Goal: Task Accomplishment & Management: Complete application form

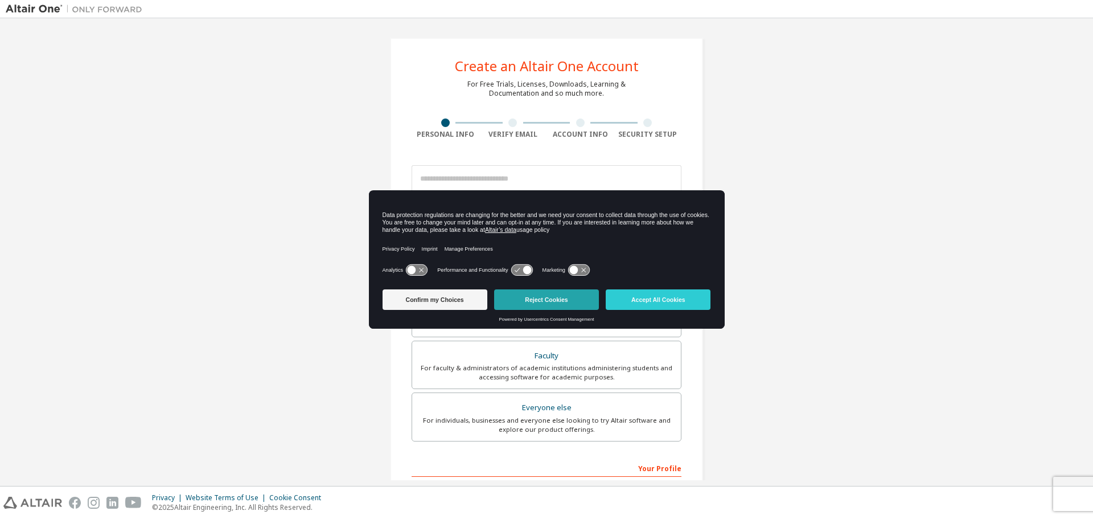
click at [524, 302] on button "Reject Cookies" at bounding box center [546, 299] width 105 height 20
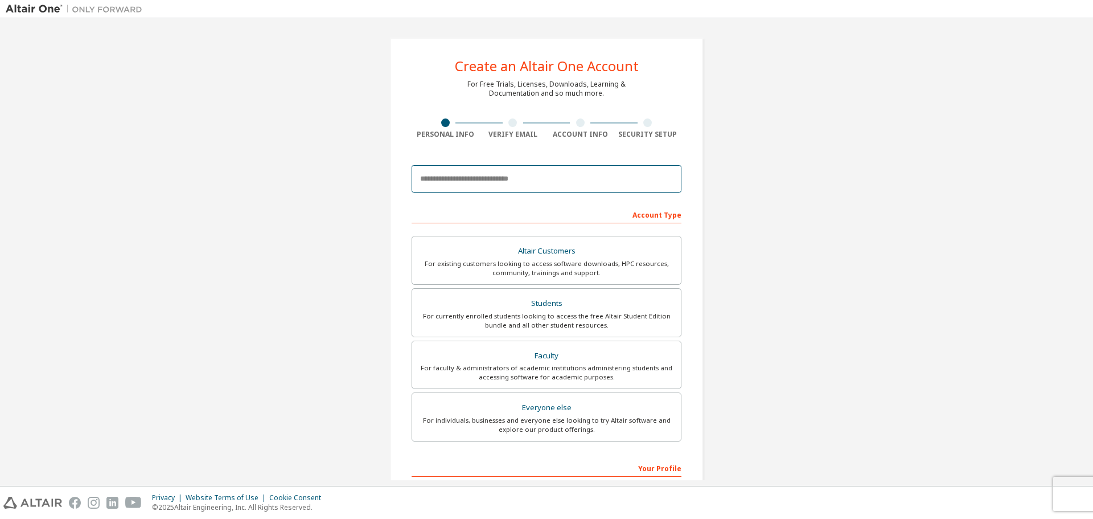
click at [470, 178] on input "email" at bounding box center [547, 178] width 270 height 27
type input "**********"
click at [552, 317] on div "For currently enrolled students looking to access the free Altair Student Editi…" at bounding box center [546, 320] width 255 height 18
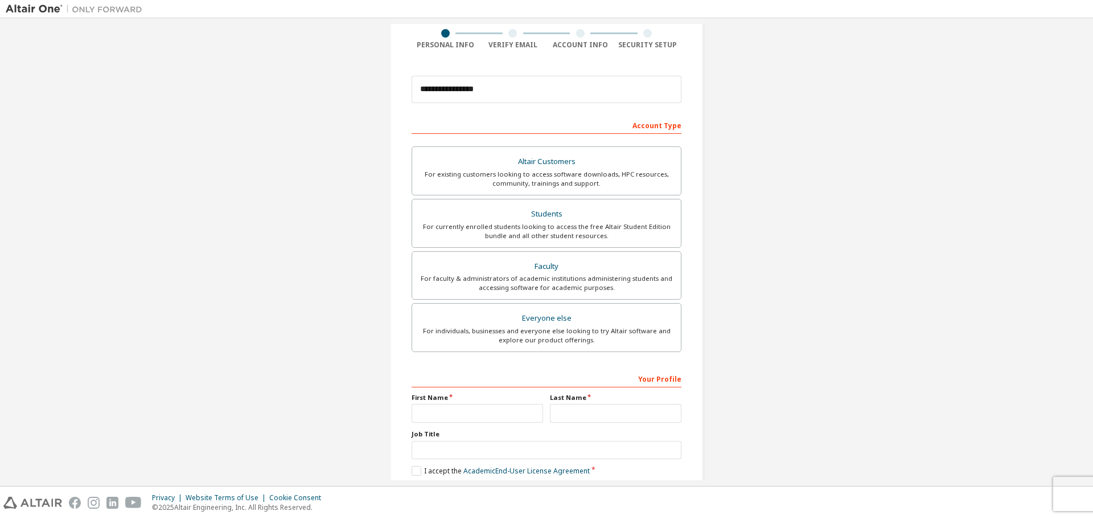
scroll to position [147, 0]
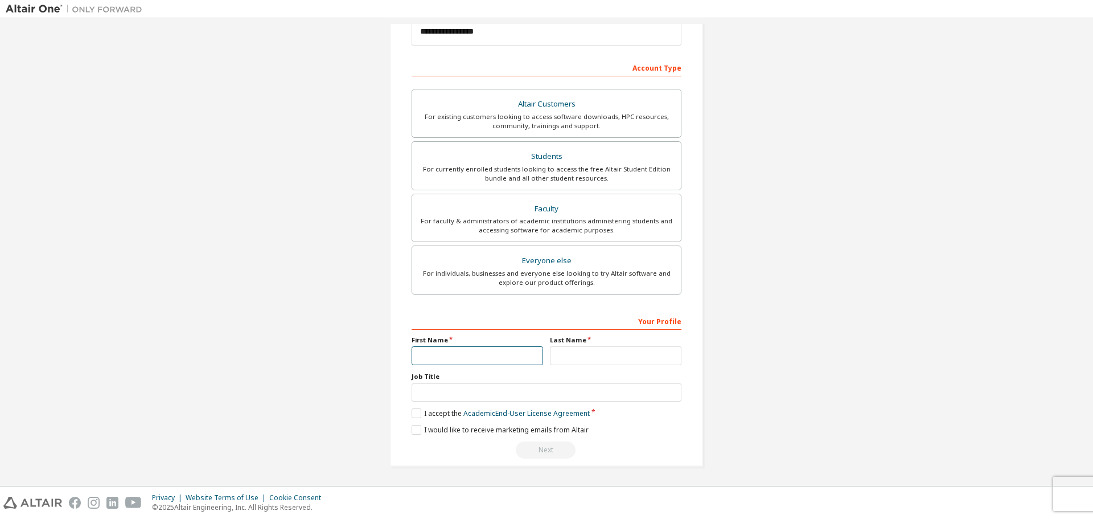
click at [437, 357] on input "text" at bounding box center [478, 355] width 132 height 19
click at [436, 356] on input "text" at bounding box center [478, 355] width 132 height 19
type input "*********"
click at [572, 353] on input "text" at bounding box center [616, 355] width 132 height 19
type input "*****"
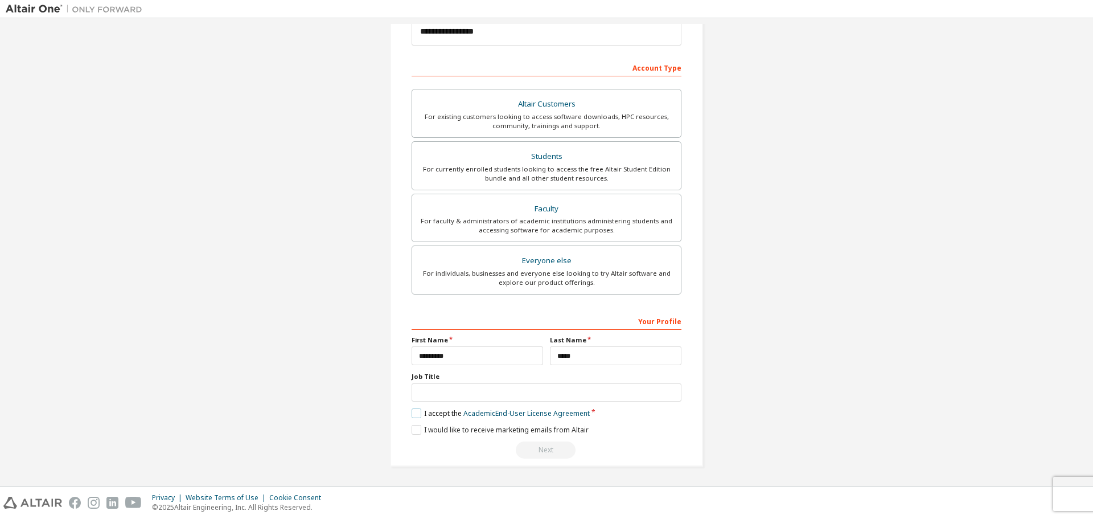
click at [413, 413] on label "I accept the Academic End-User License Agreement" at bounding box center [501, 413] width 178 height 10
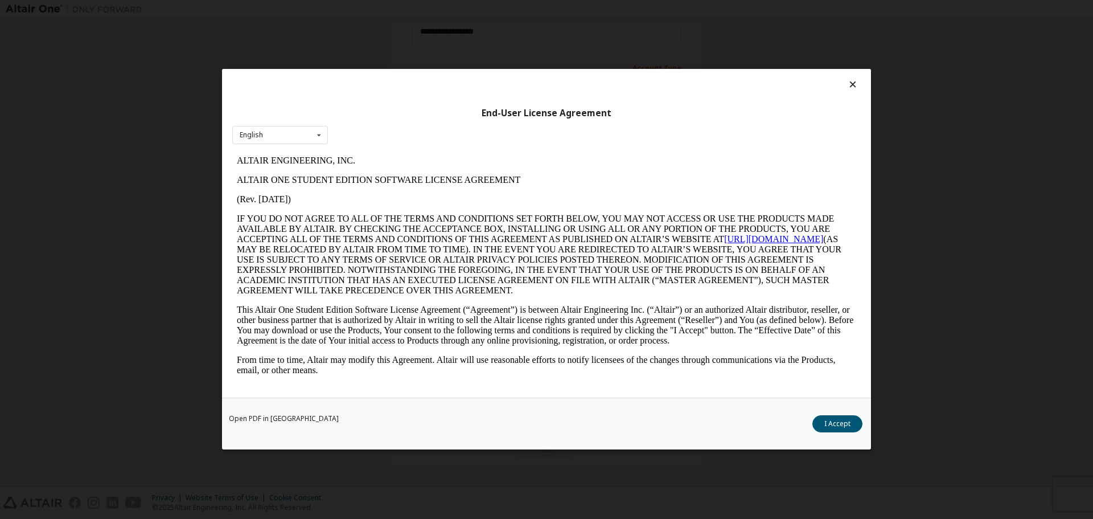
scroll to position [0, 0]
click at [823, 429] on button "I Accept" at bounding box center [838, 424] width 50 height 17
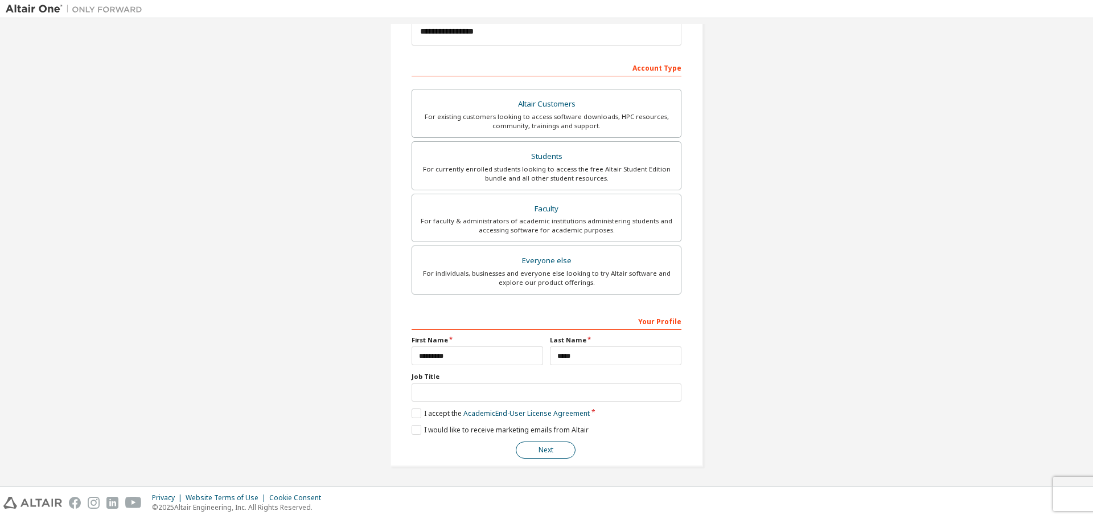
click at [537, 446] on button "Next" at bounding box center [546, 449] width 60 height 17
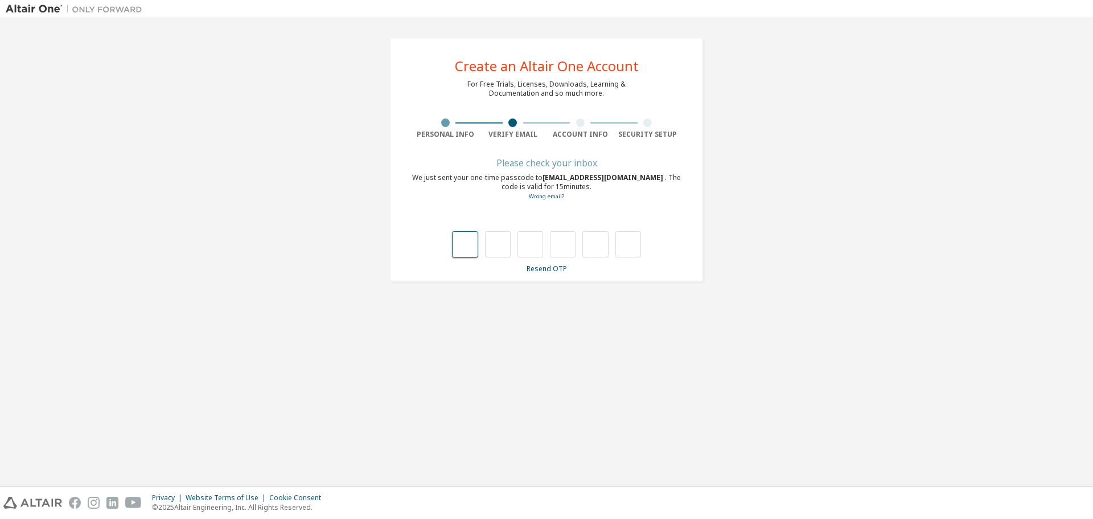
type input "*"
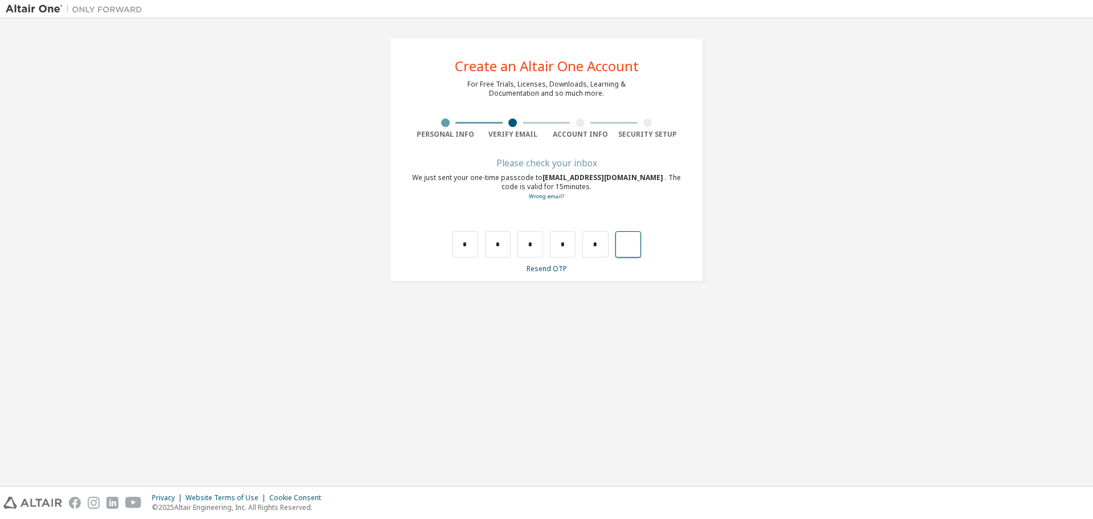
type input "*"
